Goal: Connect with others: Connect with other users

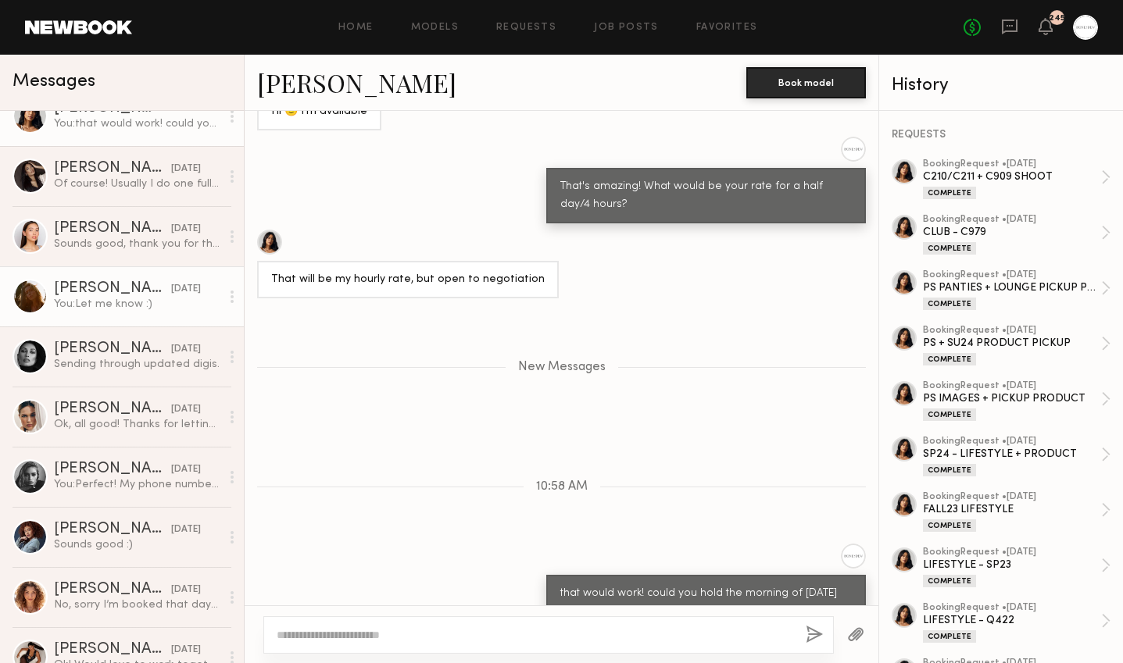
scroll to position [92, 0]
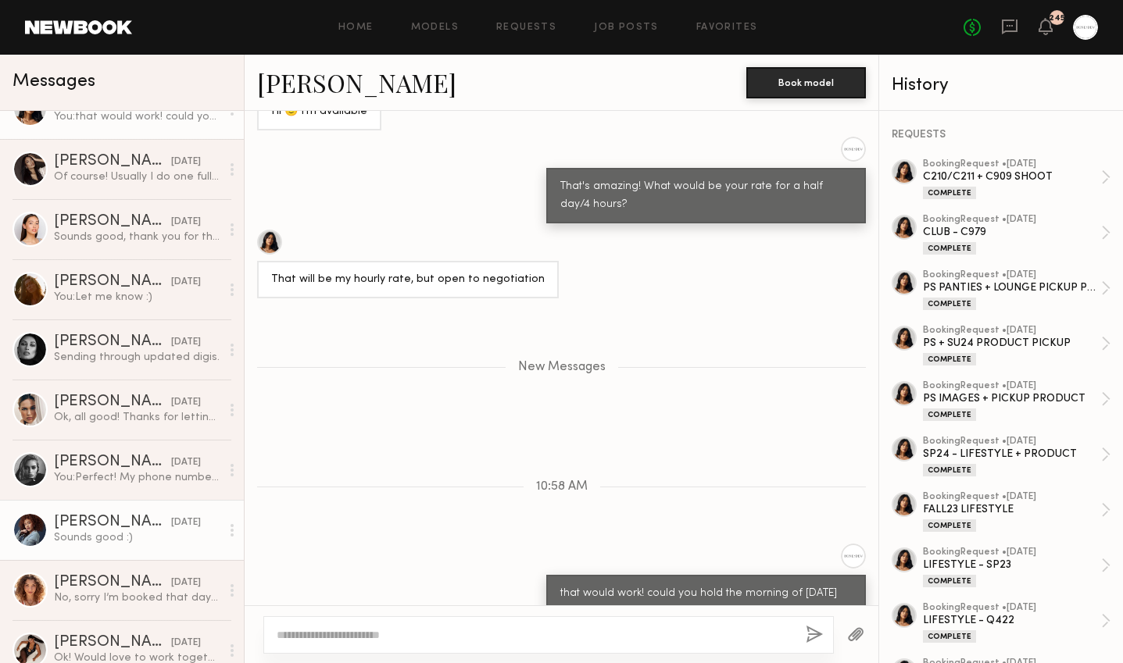
click at [104, 530] on div "Sounds good :)" at bounding box center [137, 537] width 166 height 15
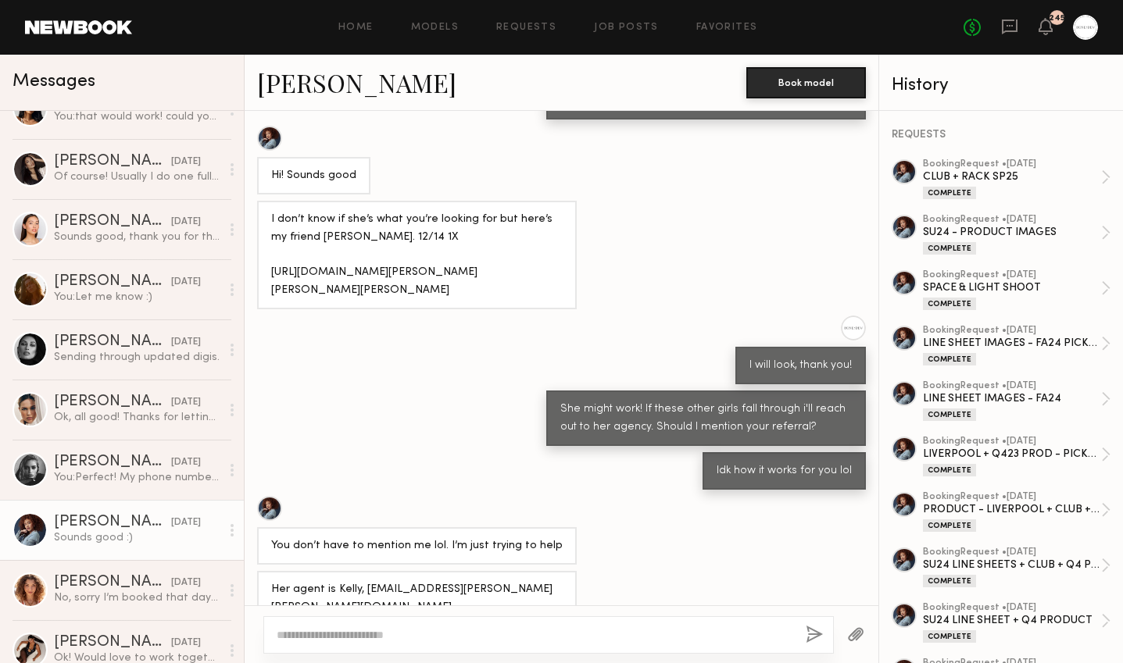
scroll to position [663, 0]
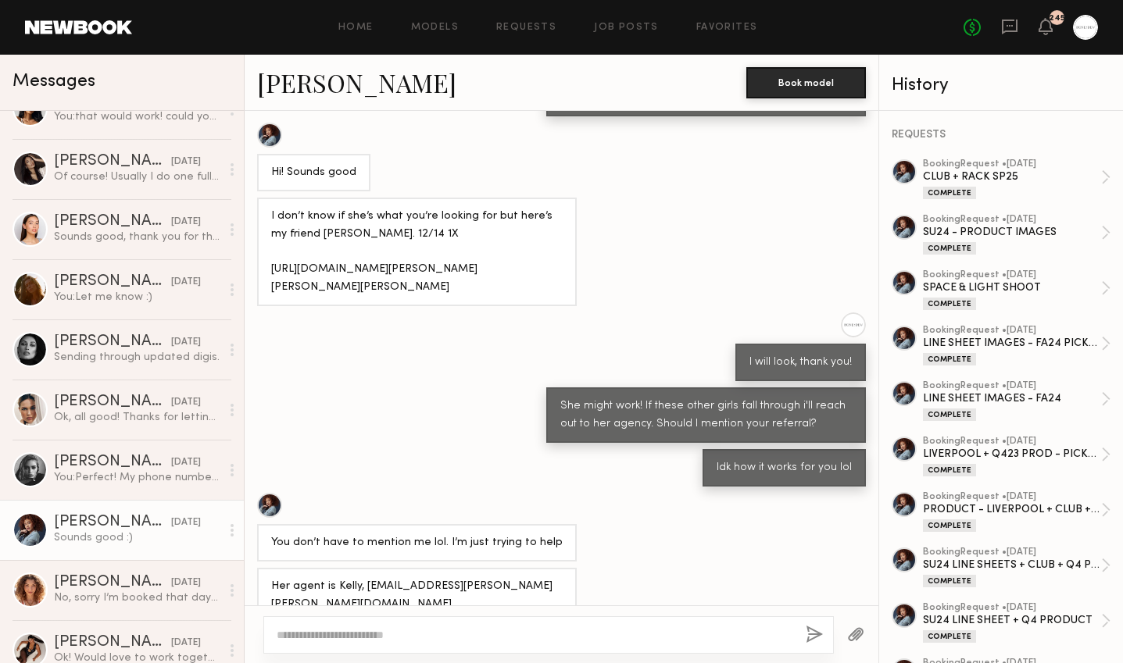
drag, startPoint x: 477, startPoint y: 294, endPoint x: 267, endPoint y: 268, distance: 211.7
click at [267, 268] on div "I don’t know if she’s what you’re looking for but here’s my friend [PERSON_NAME…" at bounding box center [417, 252] width 320 height 109
copy div "[URL][DOMAIN_NAME][PERSON_NAME][PERSON_NAME][PERSON_NAME]"
click at [390, 344] on div "I will look, thank you!" at bounding box center [562, 347] width 634 height 69
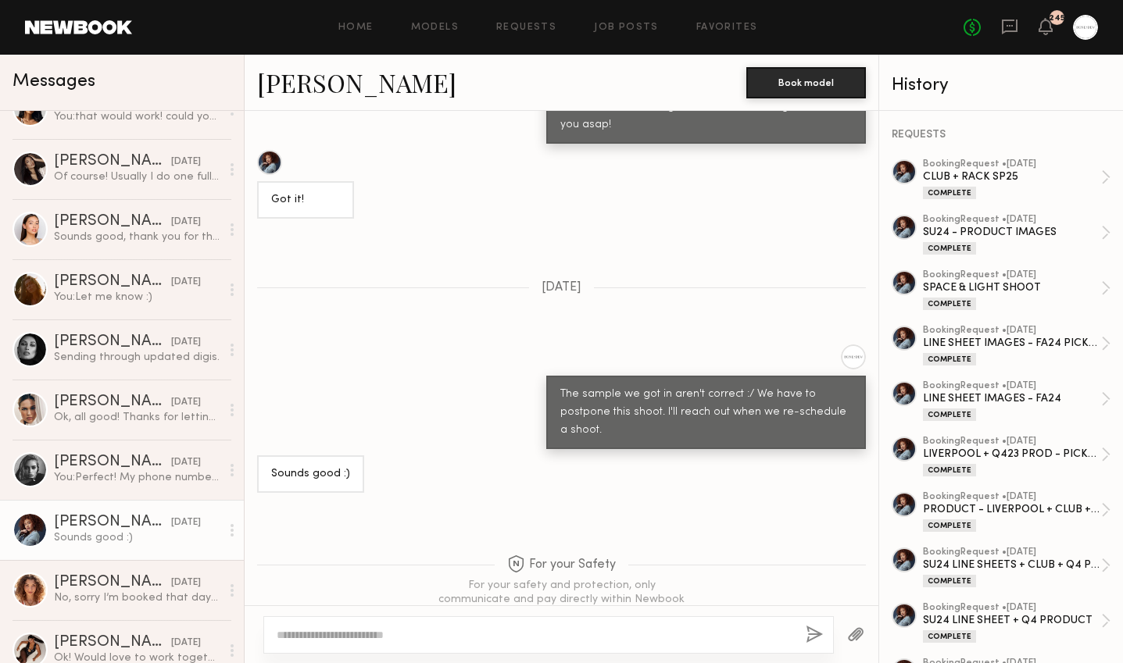
scroll to position [1906, 0]
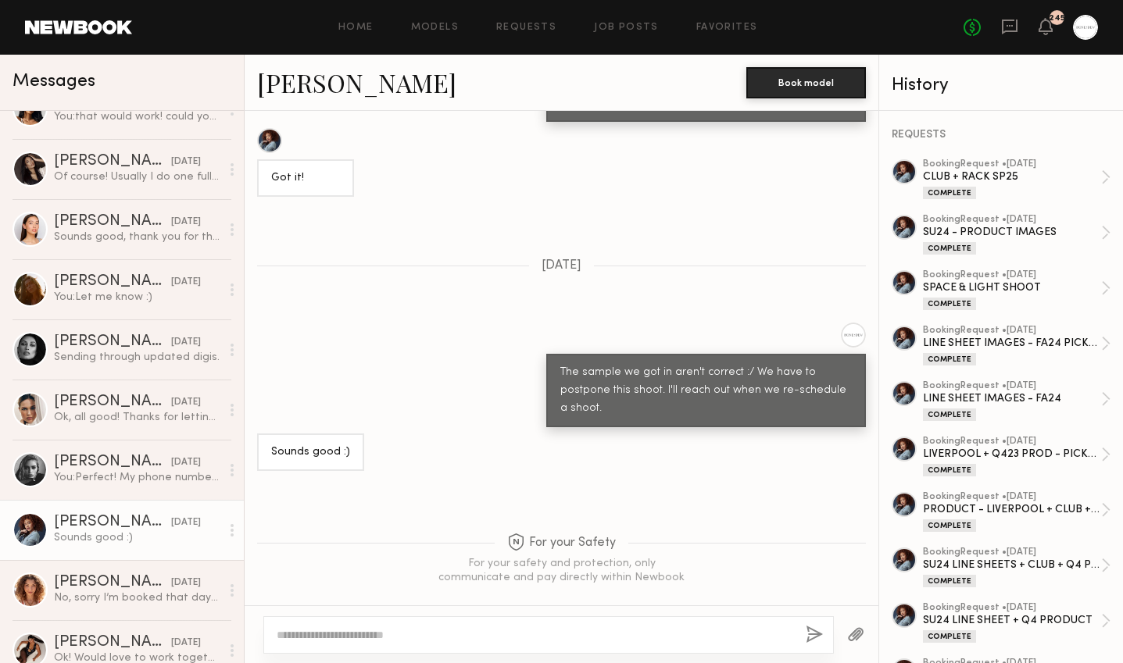
click at [290, 76] on link "[PERSON_NAME]" at bounding box center [356, 83] width 199 height 34
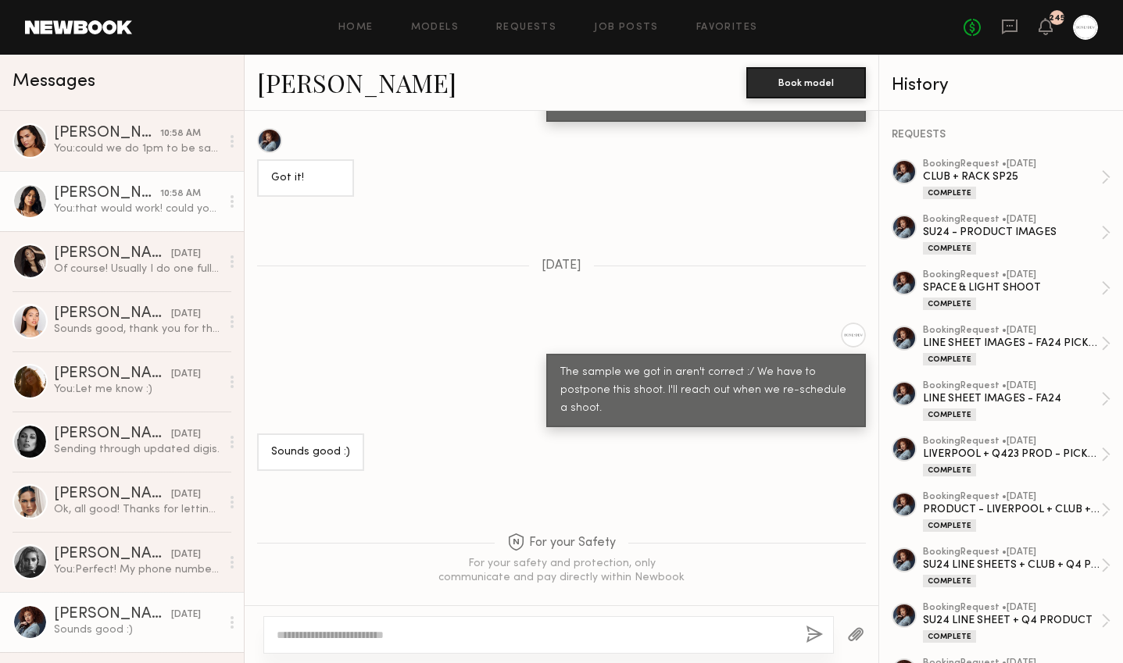
click at [153, 208] on div "You: that would work! could you hold the morning of [DATE] for us? we're just c…" at bounding box center [137, 209] width 166 height 15
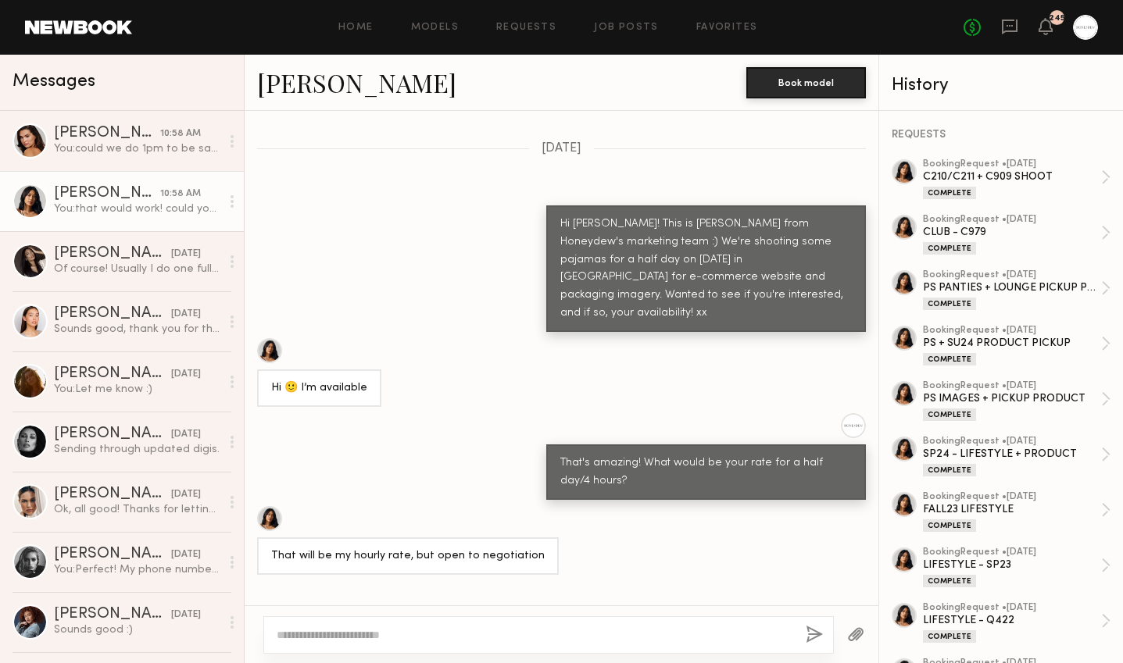
scroll to position [1875, 0]
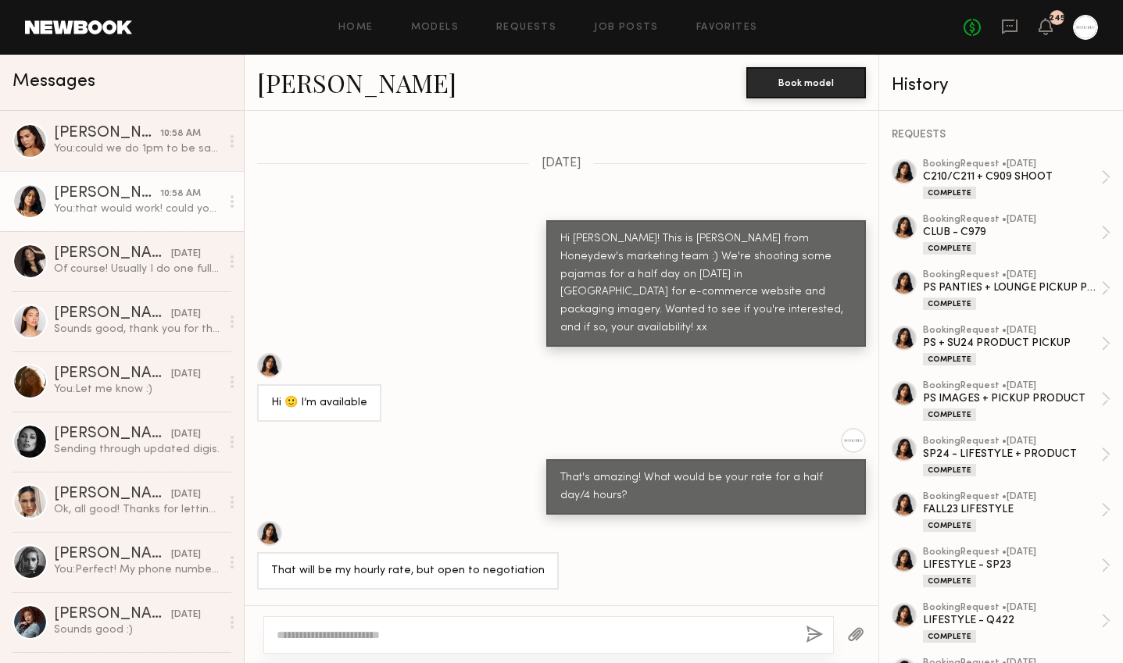
click at [563, 230] on div "Hi [PERSON_NAME]! This is [PERSON_NAME] from Honeydew's marketing team :) We're…" at bounding box center [705, 284] width 291 height 108
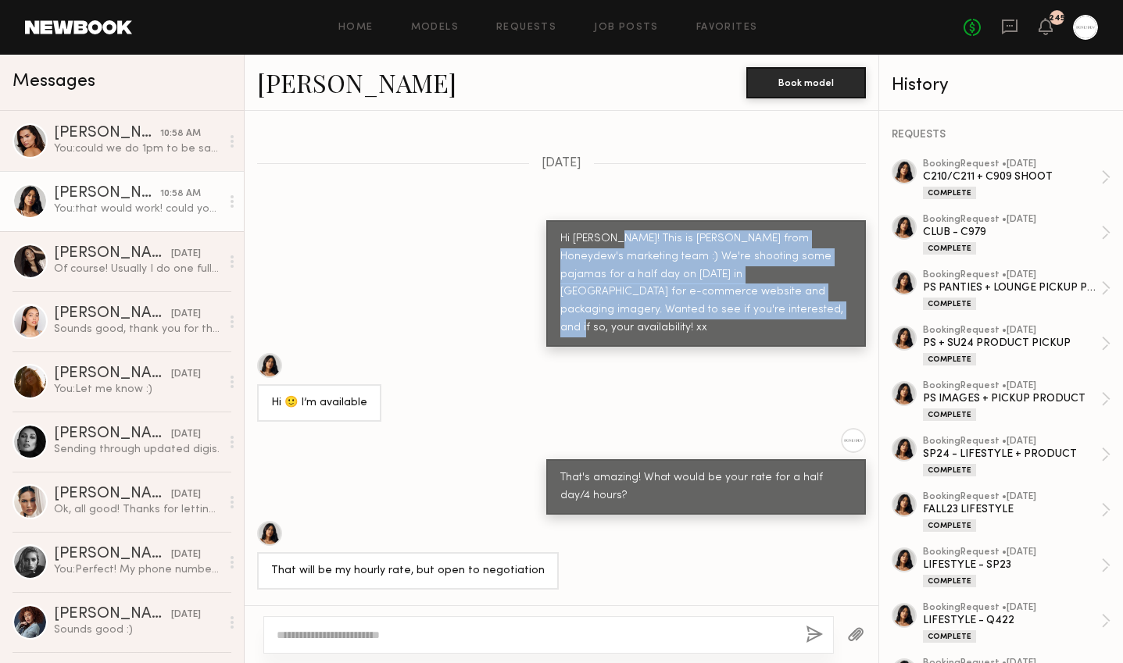
drag, startPoint x: 611, startPoint y: 214, endPoint x: 653, endPoint y: 288, distance: 85.4
click at [653, 288] on div "Hi [PERSON_NAME]! This is [PERSON_NAME] from Honeydew's marketing team :) We're…" at bounding box center [705, 284] width 291 height 108
copy div "This is [PERSON_NAME] from Honeydew's marketing team :) We're shooting some paj…"
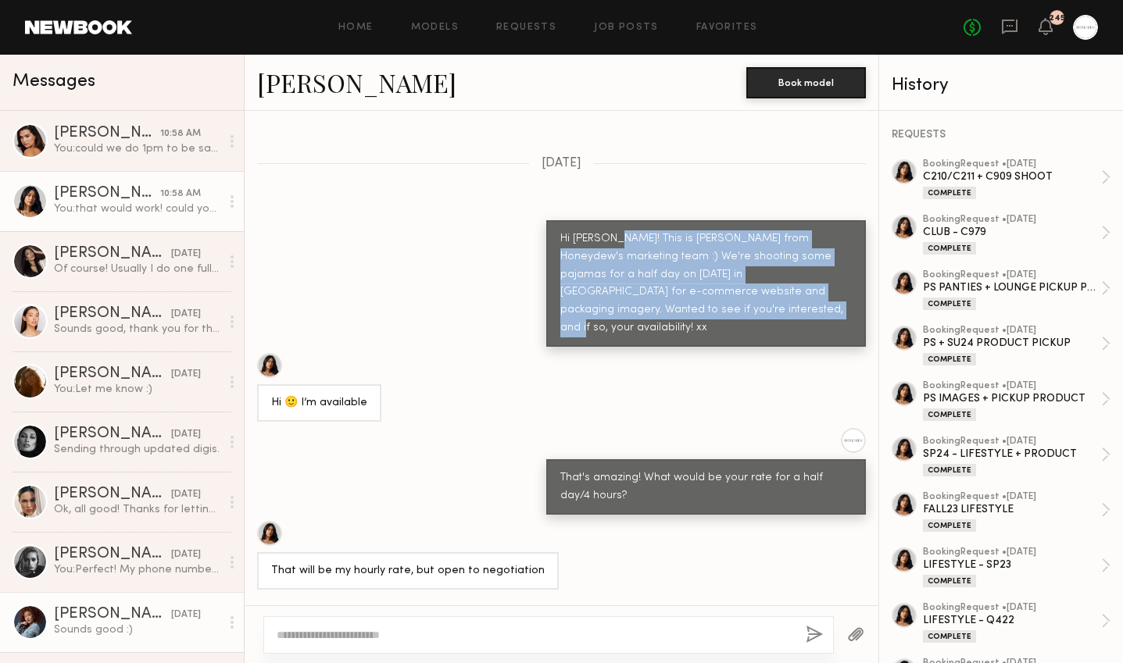
click at [137, 615] on div "[PERSON_NAME]" at bounding box center [112, 615] width 117 height 16
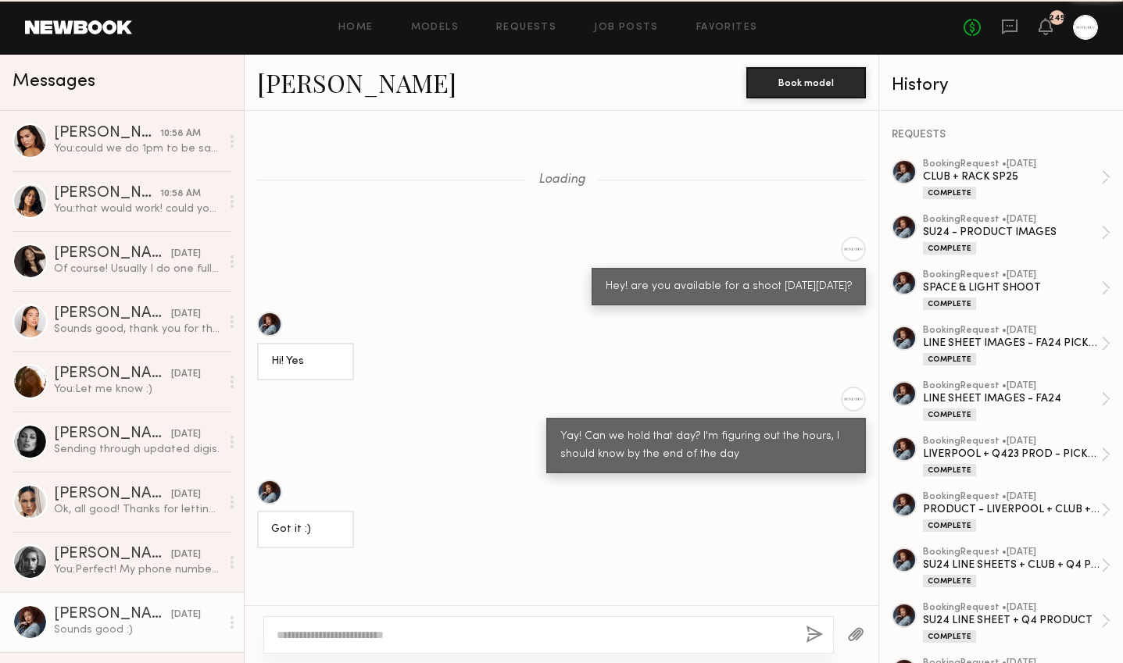
scroll to position [1906, 0]
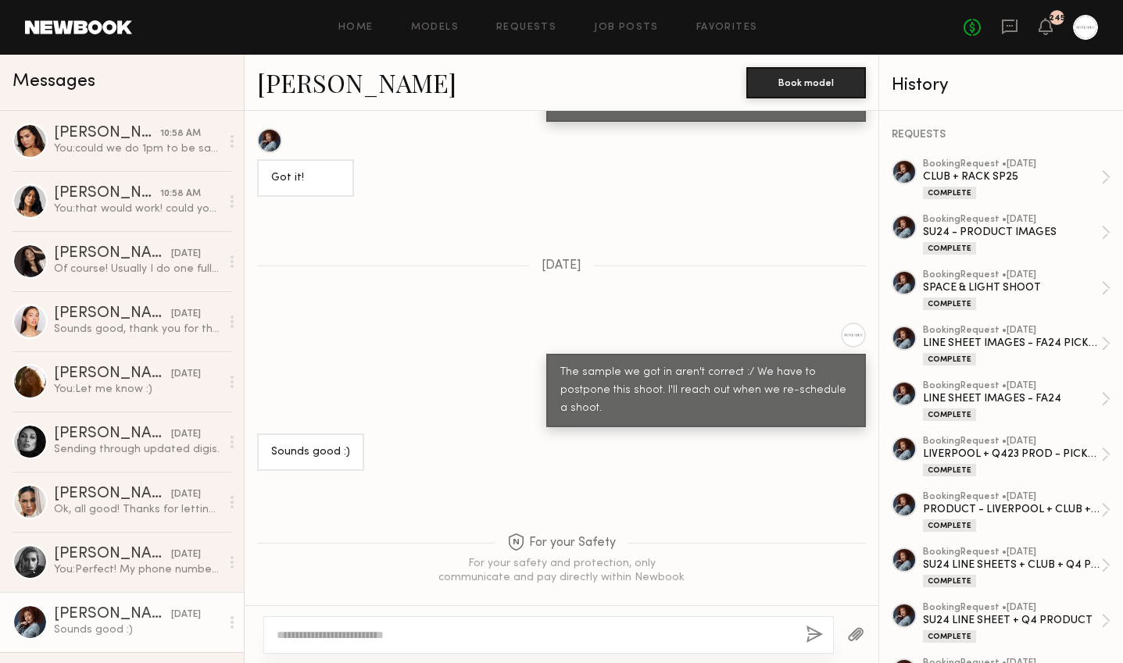
click at [334, 83] on link "[PERSON_NAME]" at bounding box center [356, 83] width 199 height 34
click at [429, 647] on div at bounding box center [548, 635] width 570 height 38
click at [412, 637] on textarea at bounding box center [535, 635] width 516 height 16
paste textarea "**********"
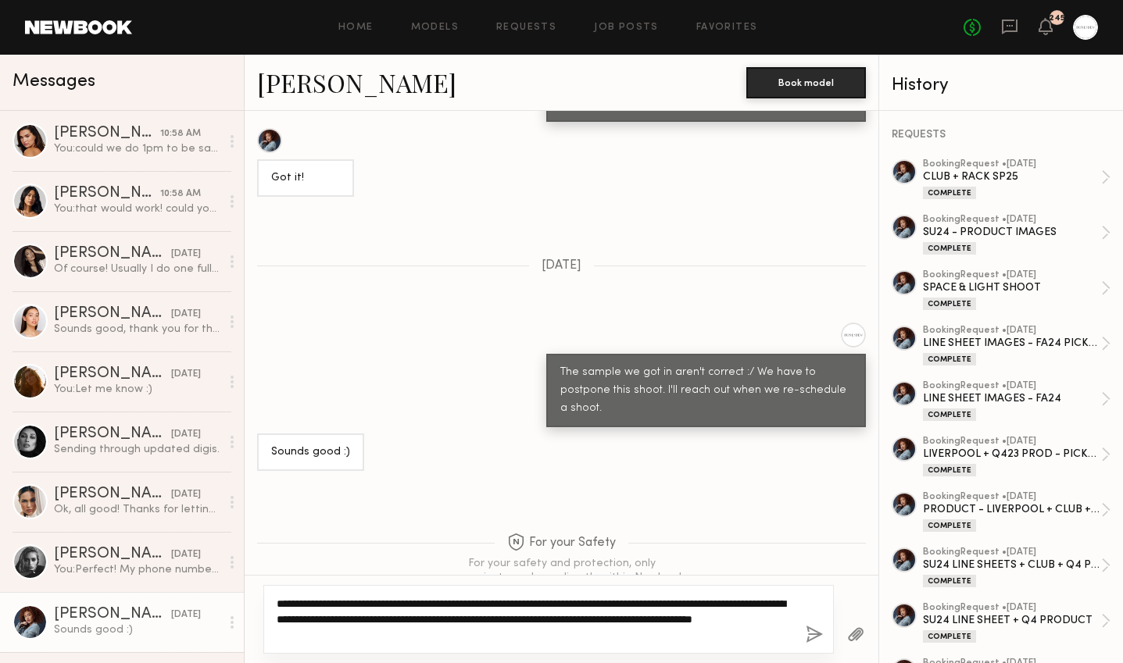
type textarea "**********"
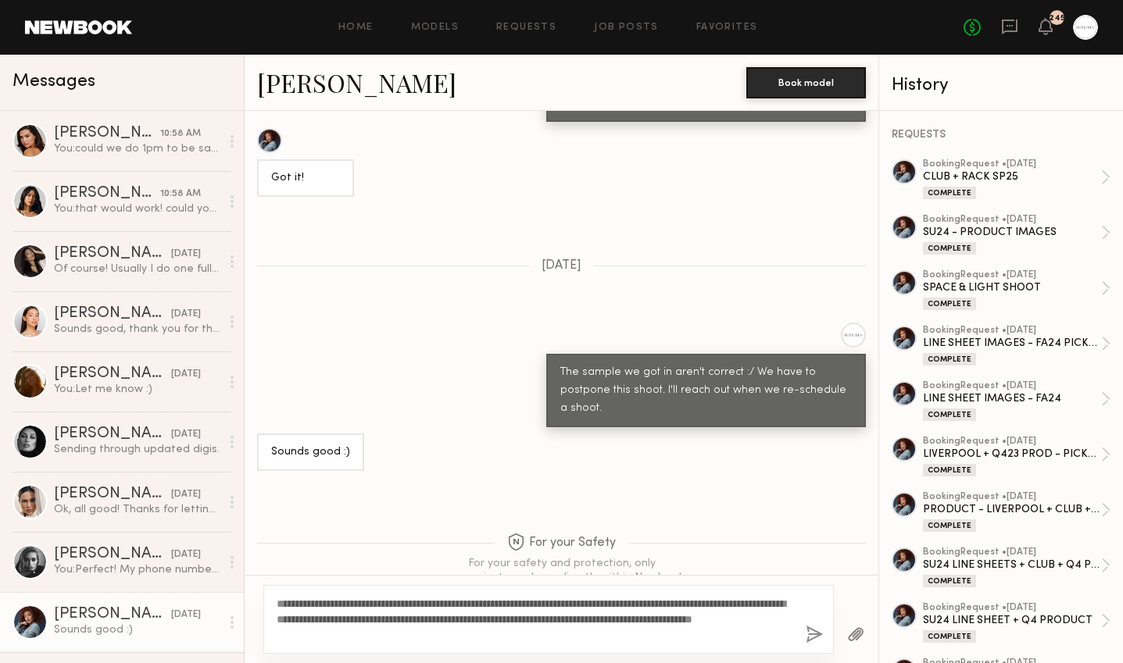
click at [808, 638] on button "button" at bounding box center [814, 636] width 17 height 20
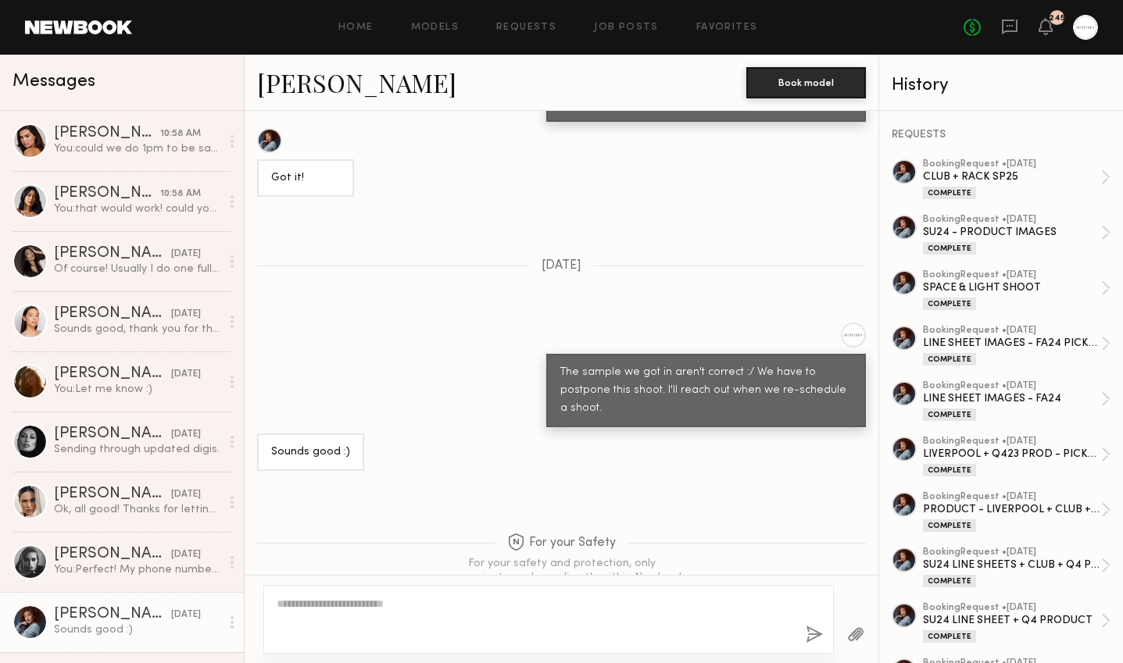
scroll to position [2290, 0]
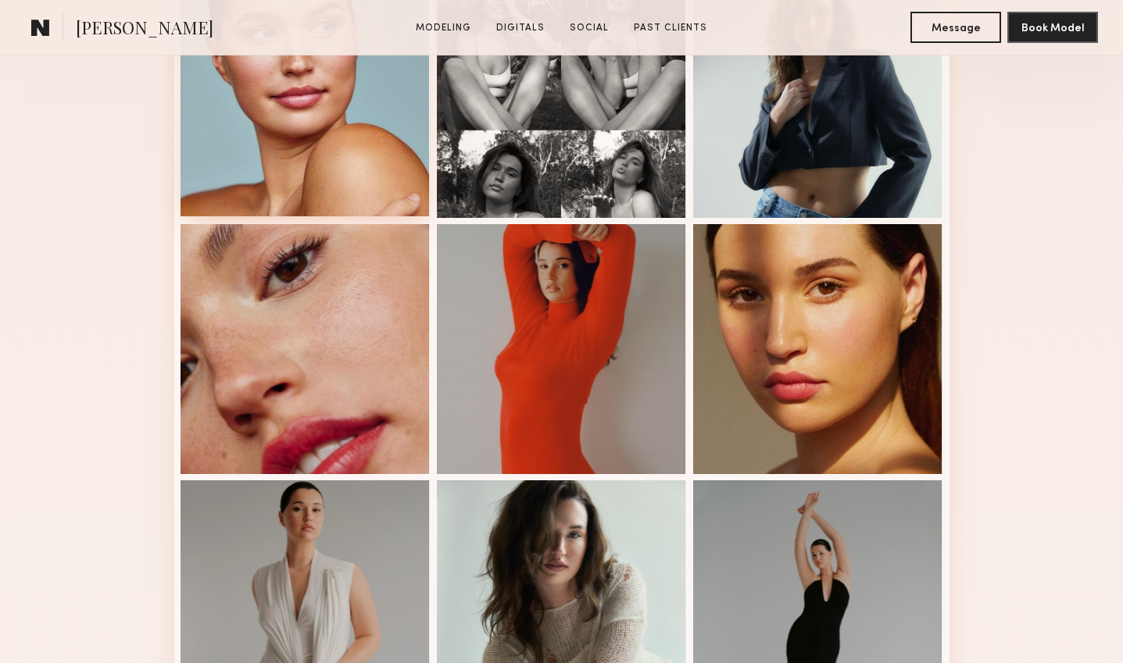
scroll to position [870, 0]
